Goal: Transaction & Acquisition: Download file/media

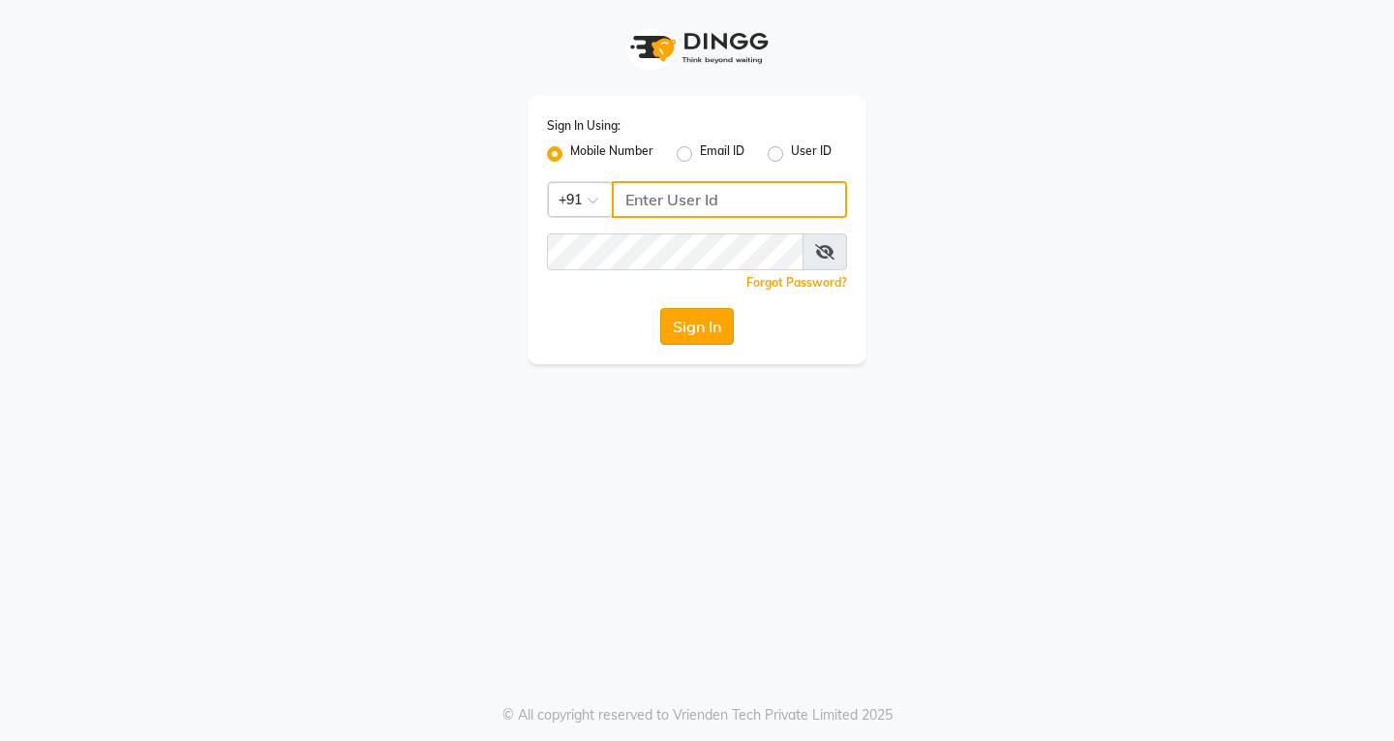
type input "8800015913"
click at [710, 332] on button "Sign In" at bounding box center [697, 326] width 74 height 37
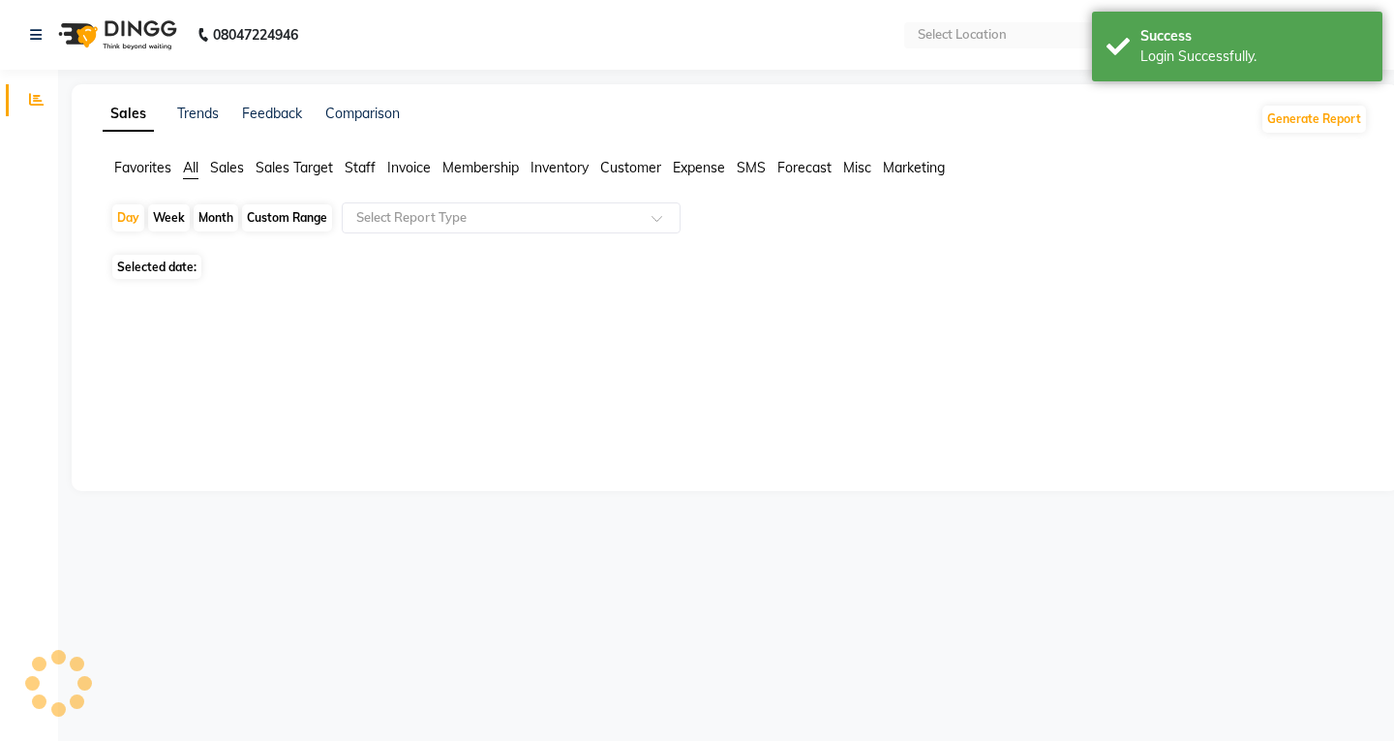
select select "en"
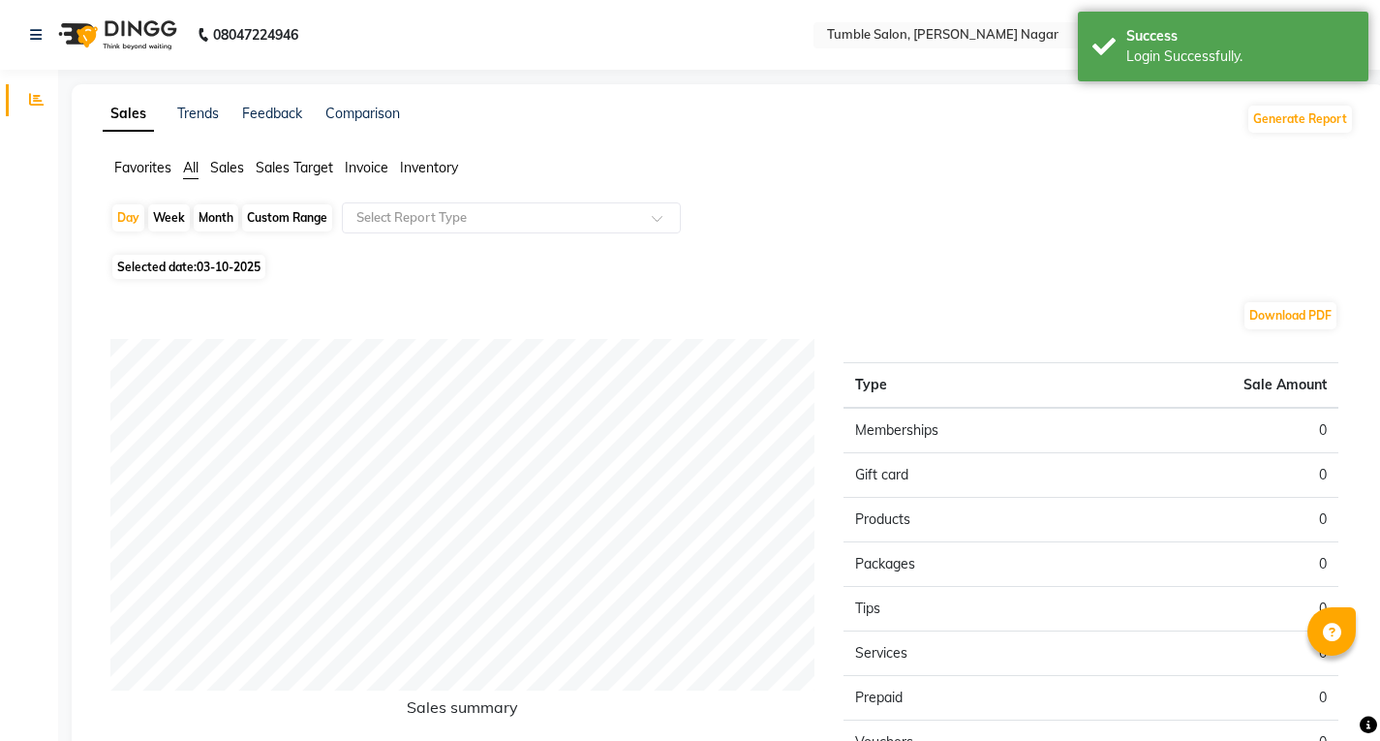
click at [368, 166] on span "Invoice" at bounding box center [367, 167] width 44 height 17
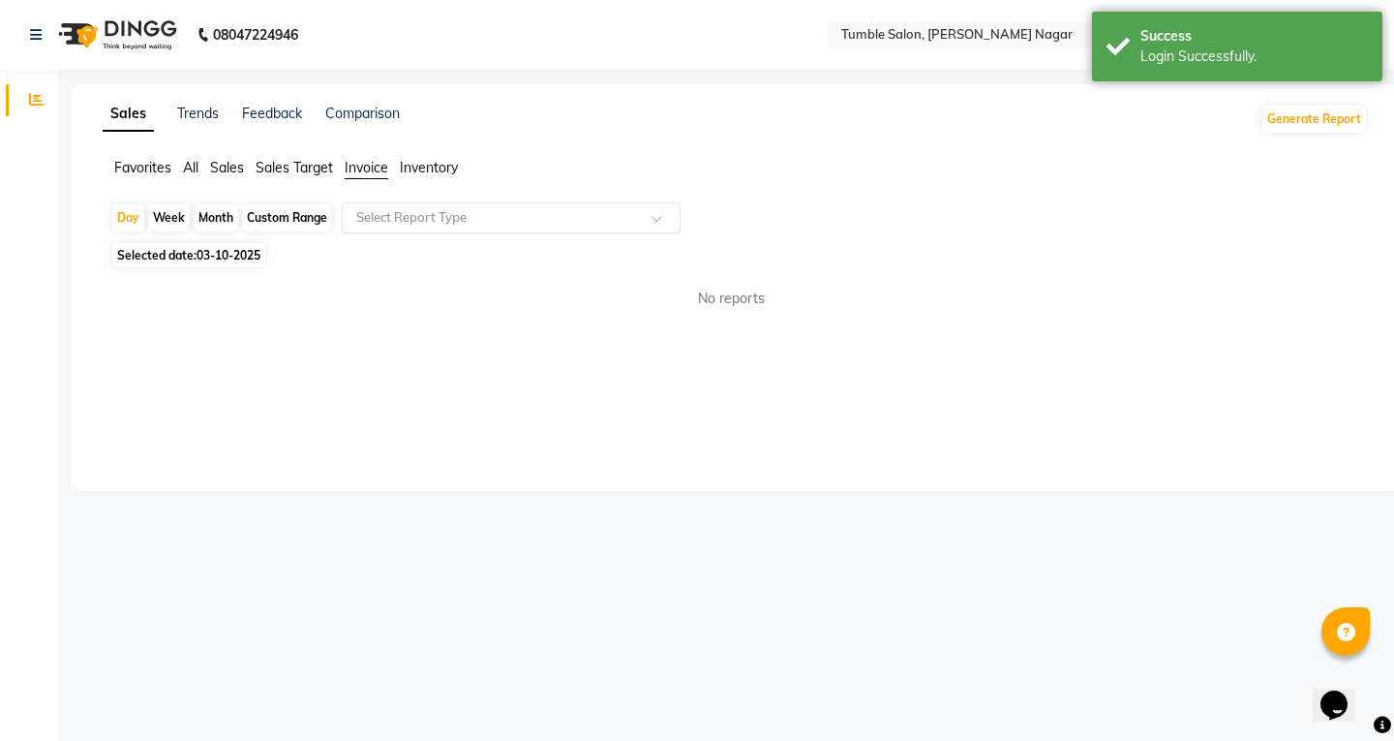
click at [494, 221] on input "text" at bounding box center [491, 217] width 279 height 19
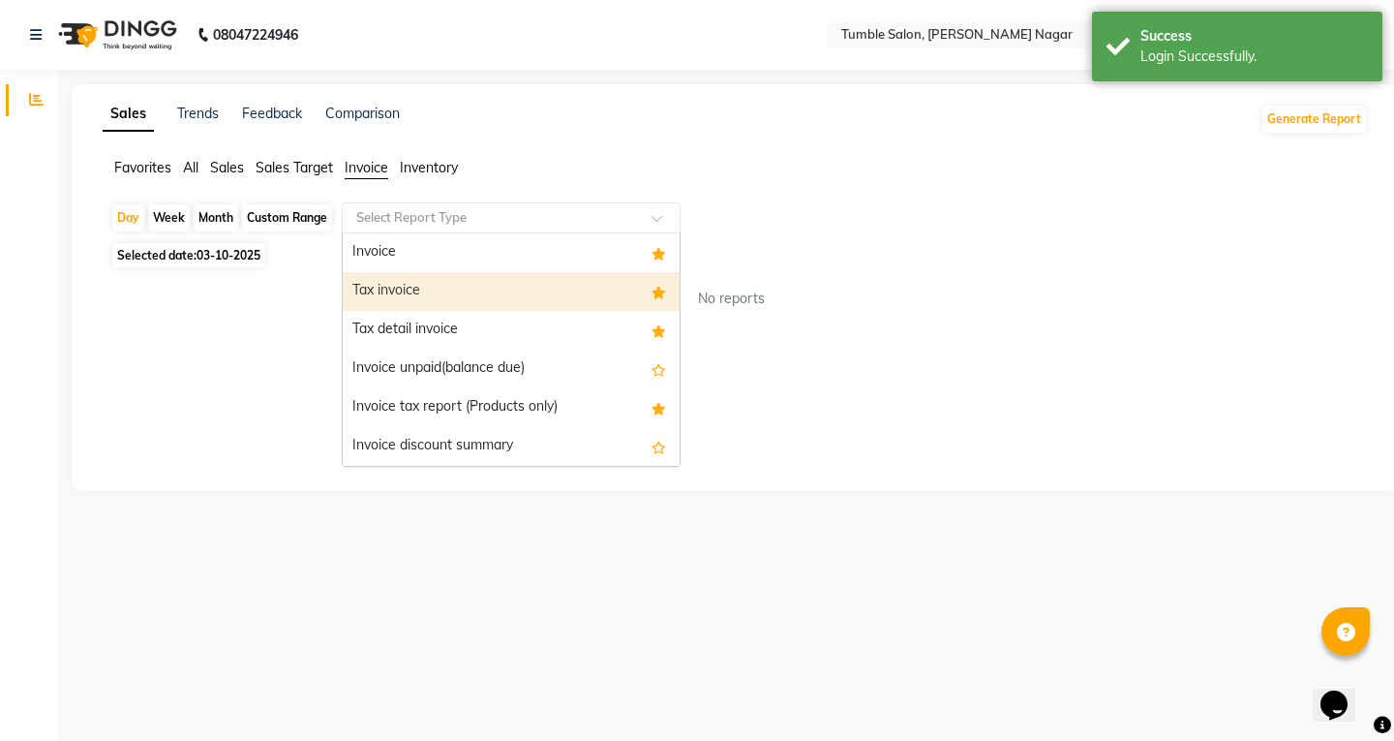
click at [410, 289] on div "Tax invoice" at bounding box center [511, 291] width 337 height 39
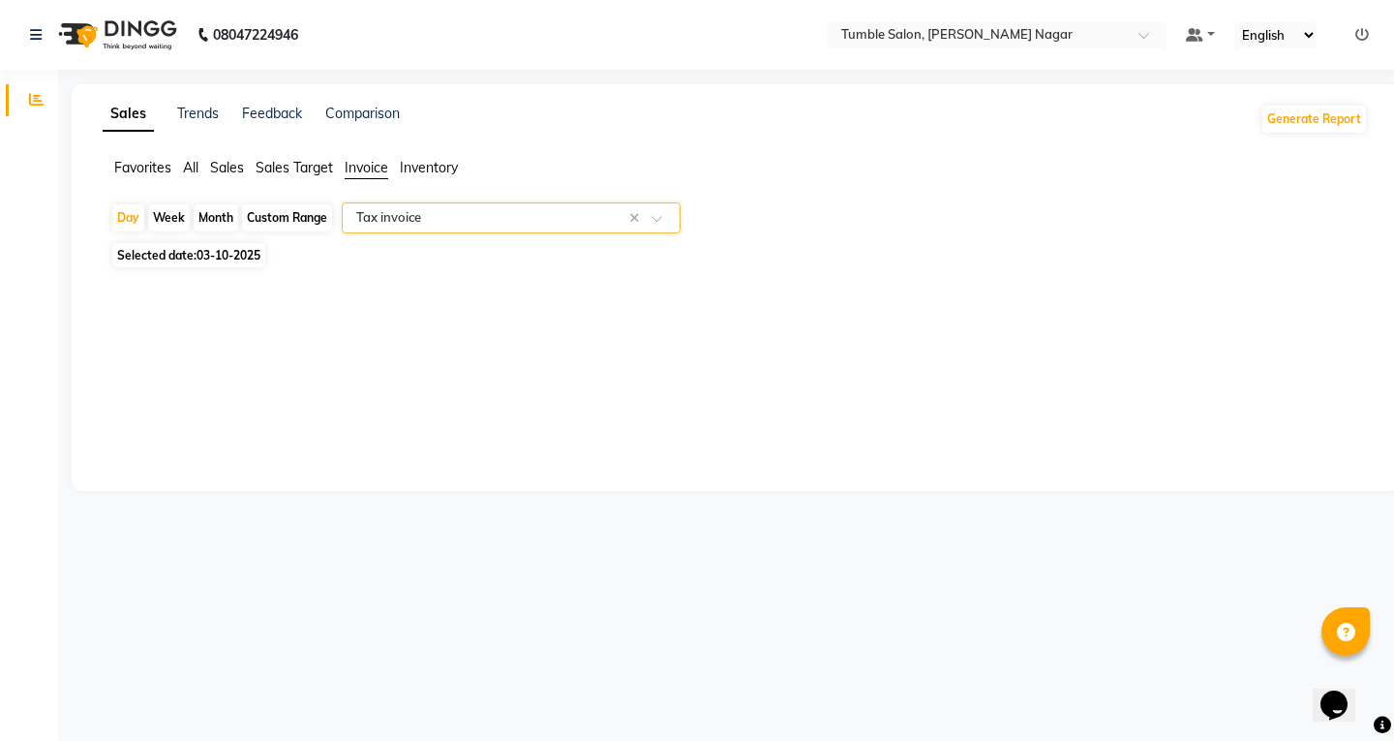
click at [277, 218] on div "Custom Range" at bounding box center [287, 217] width 90 height 27
select select "10"
select select "2025"
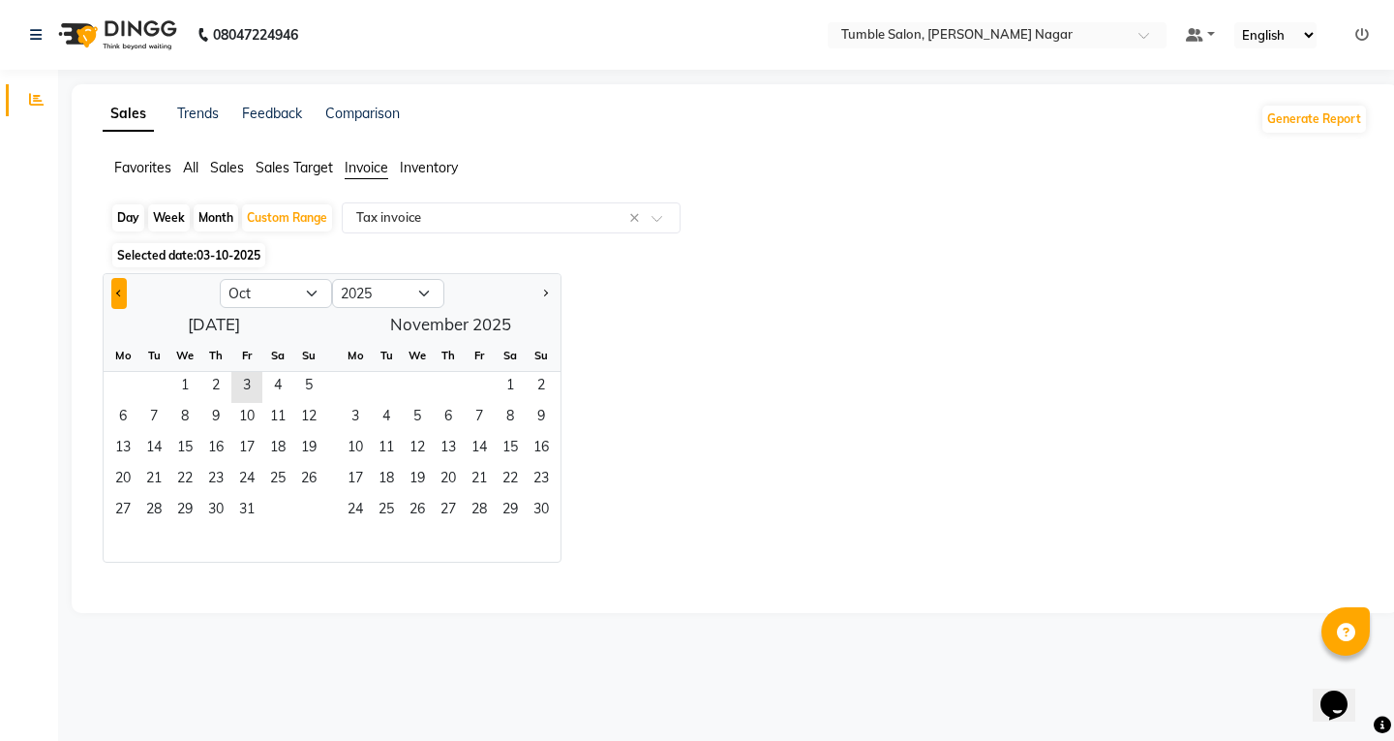
click at [117, 289] on button "Previous month" at bounding box center [118, 293] width 15 height 31
select select "9"
click at [127, 383] on span "1" at bounding box center [122, 387] width 31 height 31
click at [151, 511] on span "30" at bounding box center [153, 511] width 31 height 31
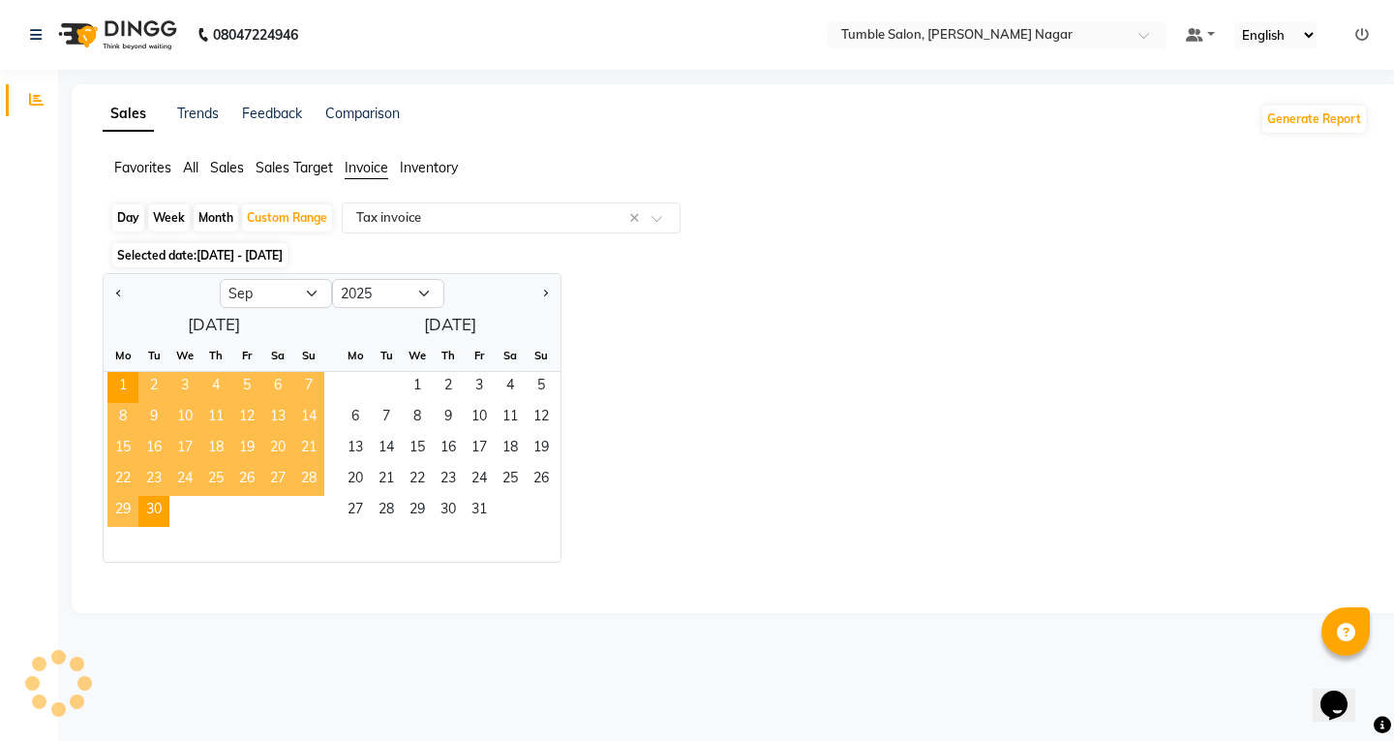
select select "full_report"
select select "csv"
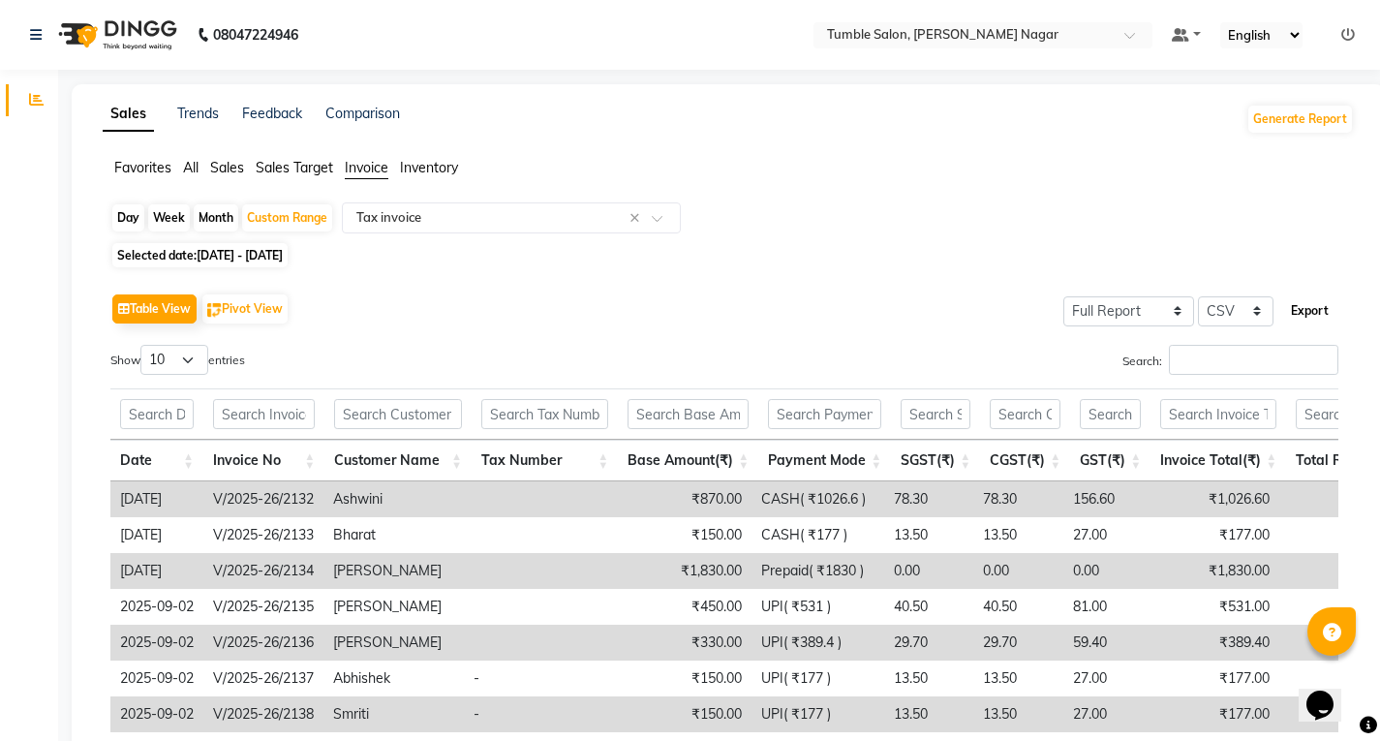
click at [1326, 310] on button "Export" at bounding box center [1309, 310] width 53 height 33
click at [1348, 32] on icon at bounding box center [1348, 35] width 14 height 14
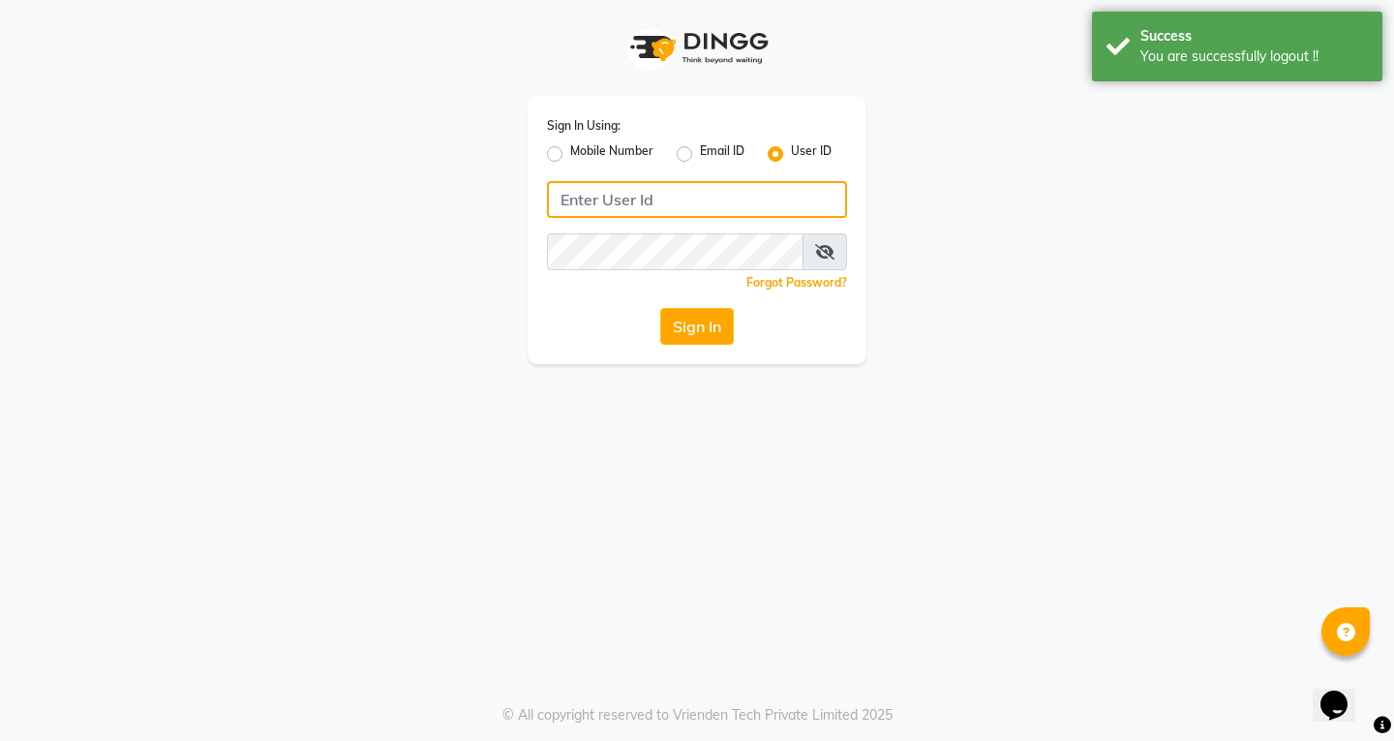
type input "8800015913"
